Goal: Find specific page/section: Find specific page/section

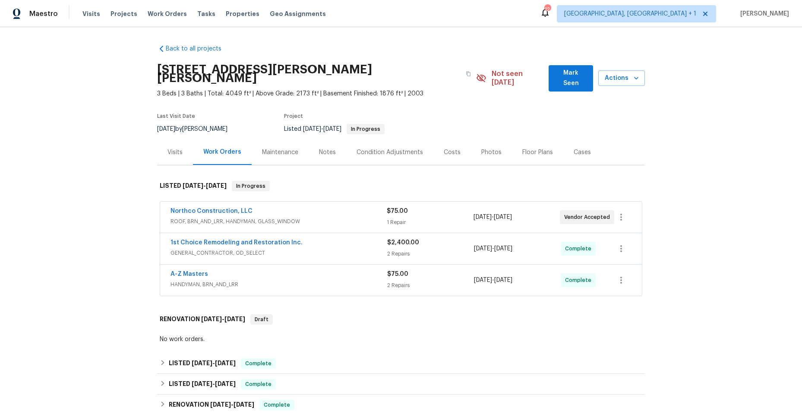
click at [339, 207] on div "Northco Construction, LLC" at bounding box center [278, 212] width 216 height 10
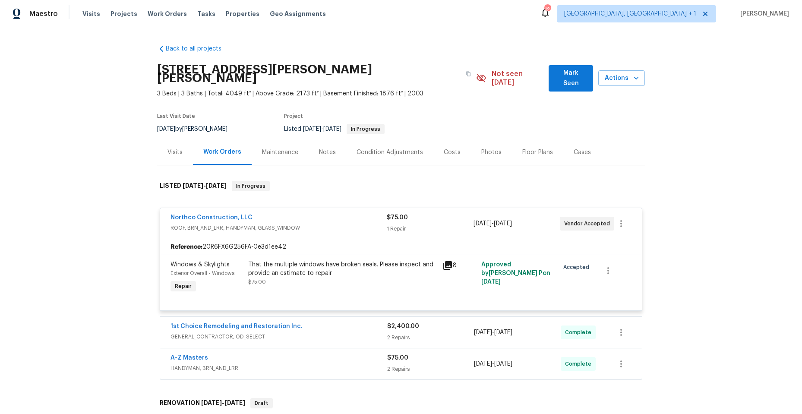
click at [444, 261] on icon at bounding box center [447, 265] width 9 height 9
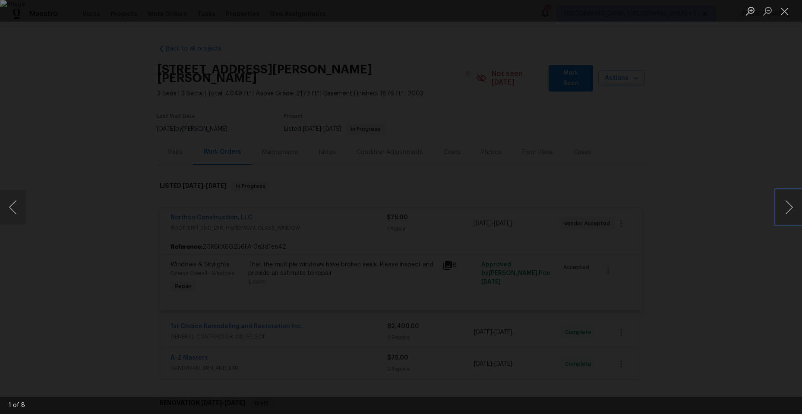
click at [792, 206] on button "Next image" at bounding box center [789, 207] width 26 height 35
click at [788, 206] on button "Next image" at bounding box center [789, 207] width 26 height 35
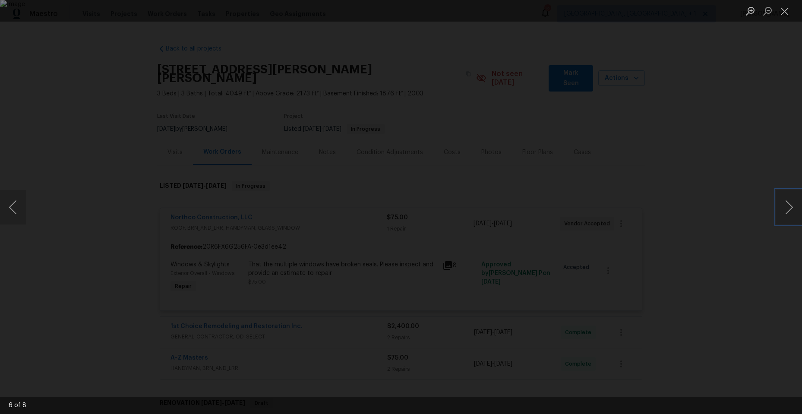
click at [788, 206] on button "Next image" at bounding box center [789, 207] width 26 height 35
